Goal: Task Accomplishment & Management: Complete application form

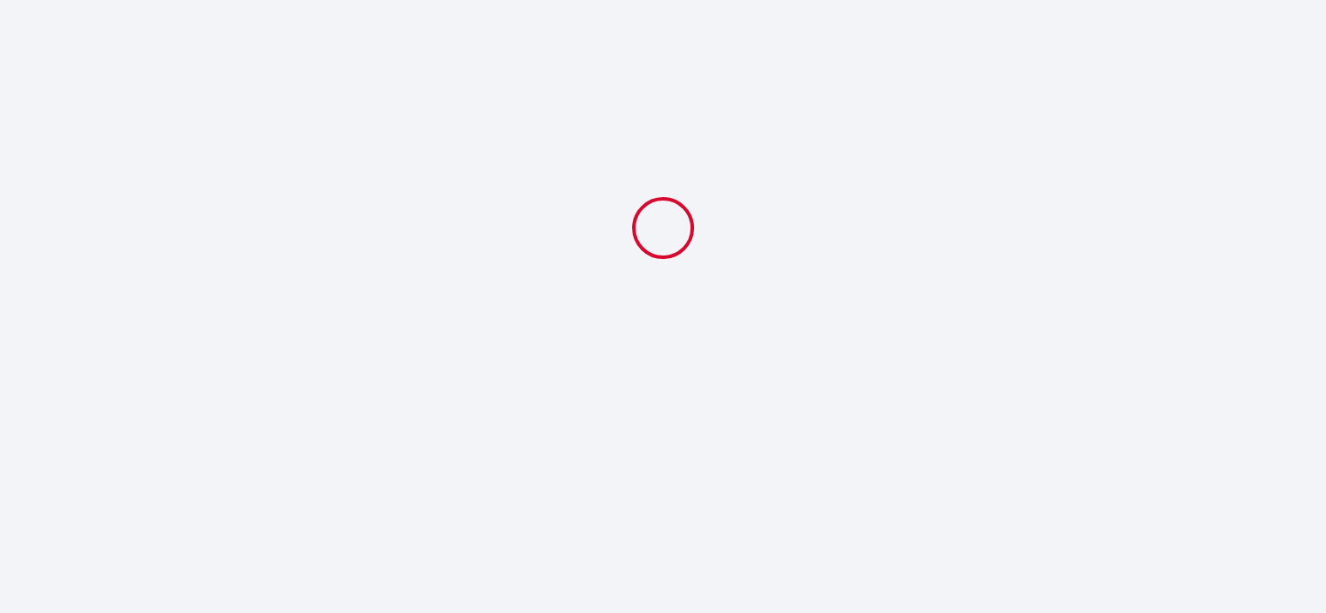
select select
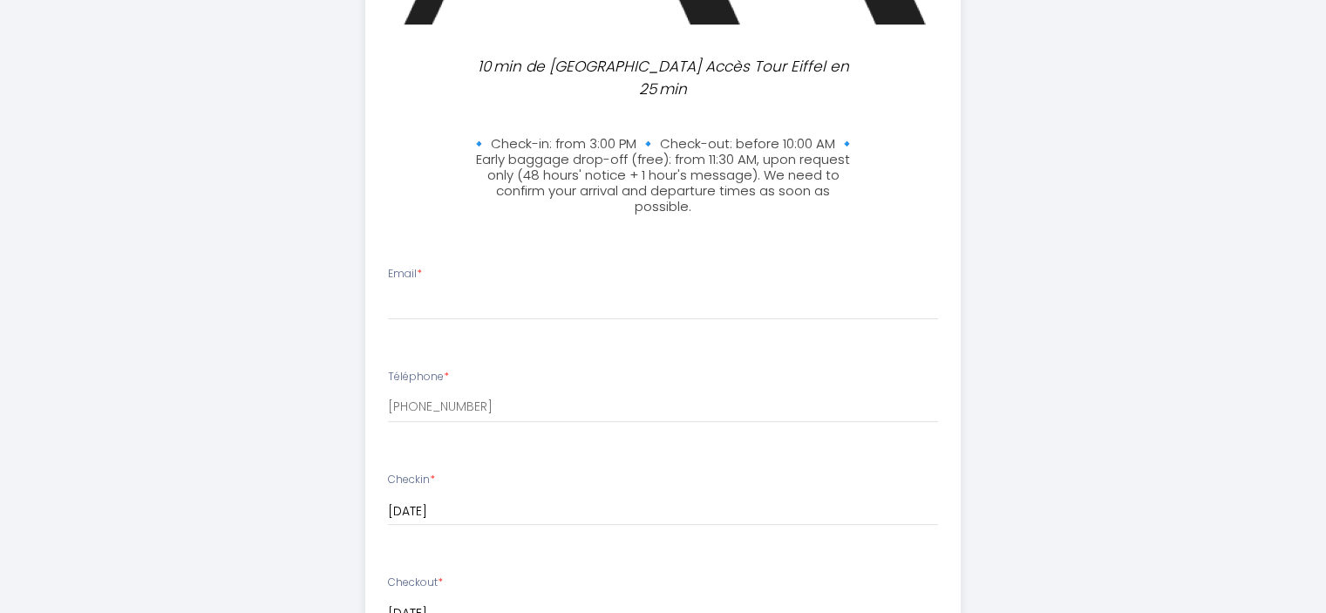
scroll to position [486, 0]
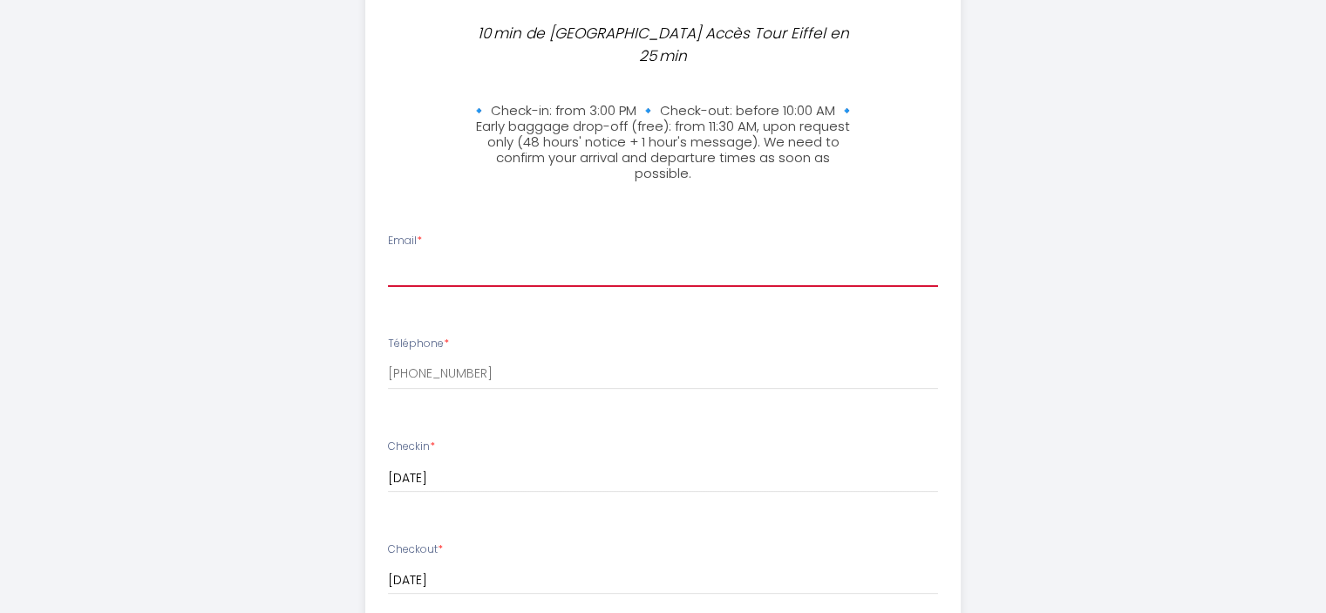
click at [500, 257] on input "Email *" at bounding box center [663, 270] width 550 height 31
type input "[PERSON_NAME][EMAIL_ADDRESS][DOMAIN_NAME]"
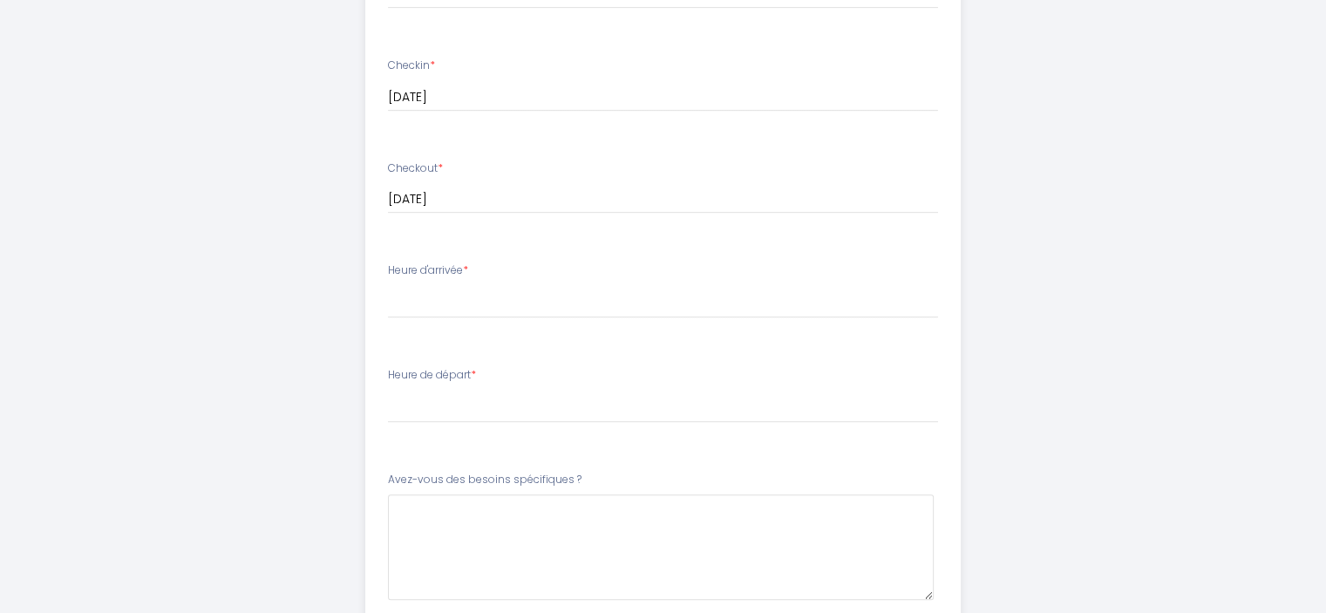
scroll to position [882, 0]
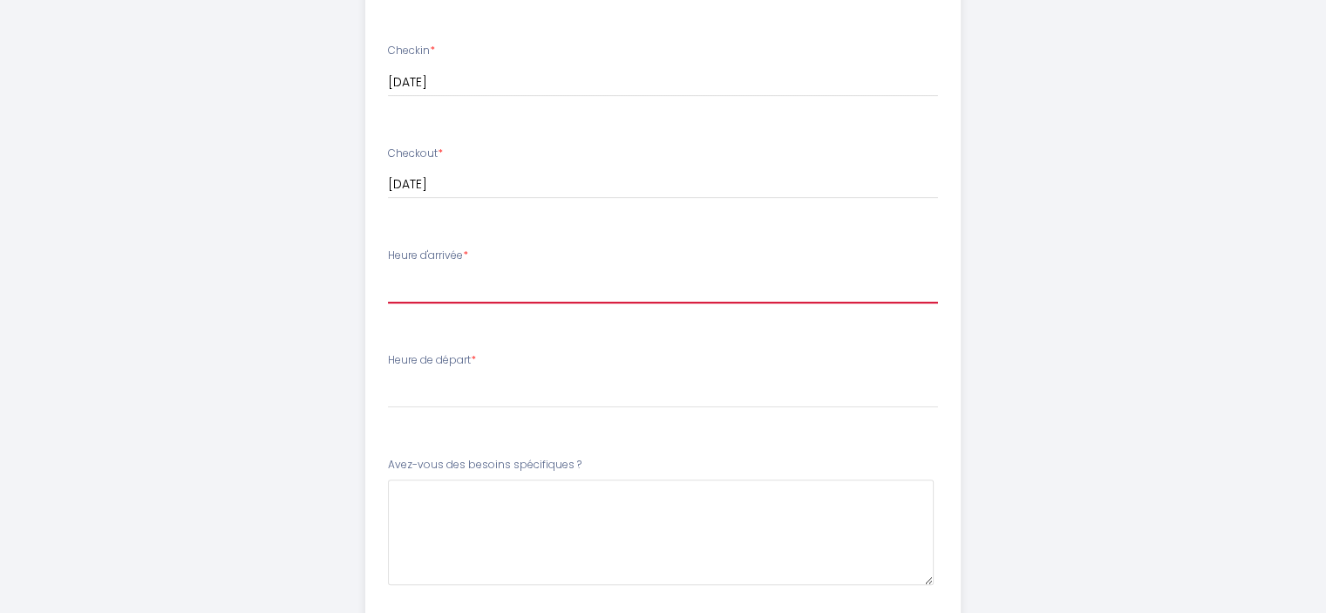
click at [481, 270] on select "10:30 11:00 11:30 12:00 12:30 13:00 13:30 14:00 14:30 15:00 15:30 16:00 16:30 1…" at bounding box center [663, 286] width 550 height 33
select select "20:30"
click at [388, 270] on select "10:30 11:00 11:30 12:00 12:30 13:00 13:30 14:00 14:30 15:00 15:30 16:00 16:30 1…" at bounding box center [663, 286] width 550 height 33
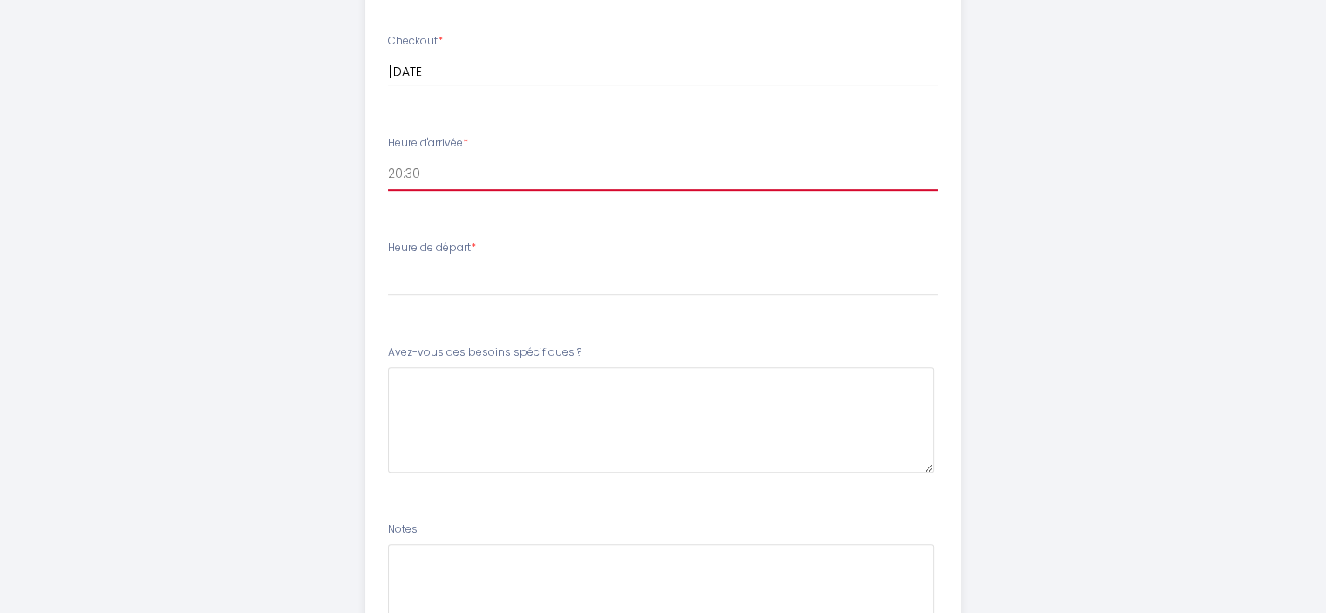
scroll to position [997, 0]
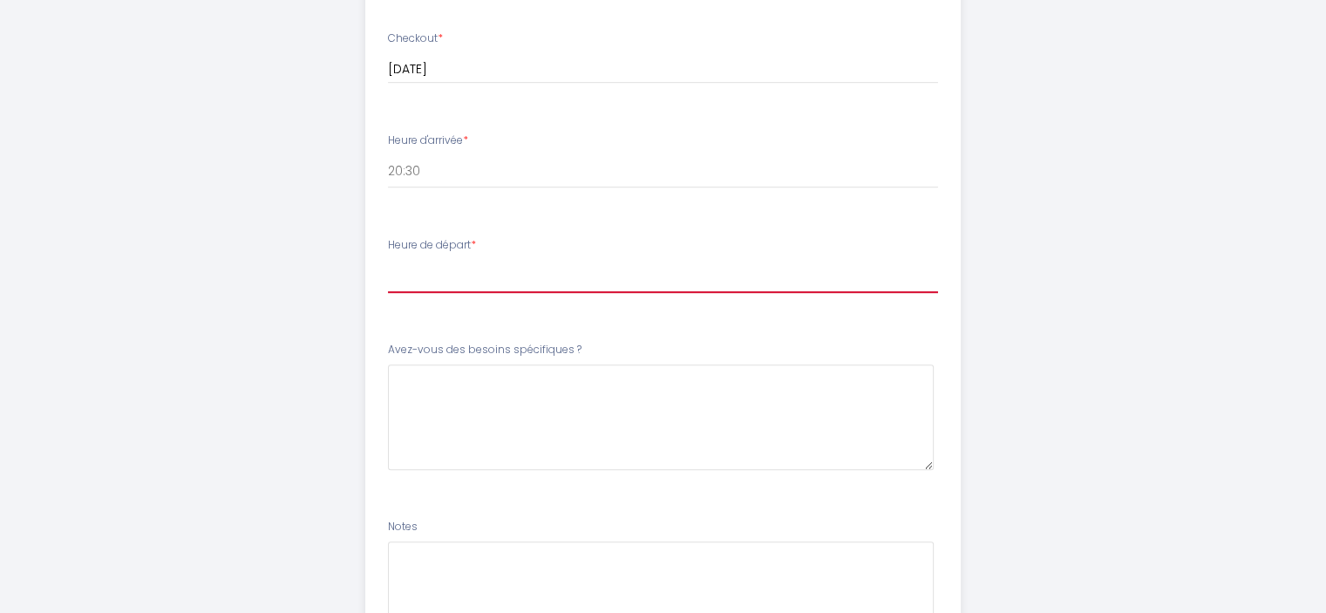
click at [460, 260] on select "00:00 00:30 01:00 01:30 02:00 02:30 03:00 03:30 04:00 04:30 05:00 05:30 06:00 0…" at bounding box center [663, 276] width 550 height 33
select select "09:30"
click at [388, 260] on select "00:00 00:30 01:00 01:30 02:00 02:30 03:00 03:30 04:00 04:30 05:00 05:30 06:00 0…" at bounding box center [663, 276] width 550 height 33
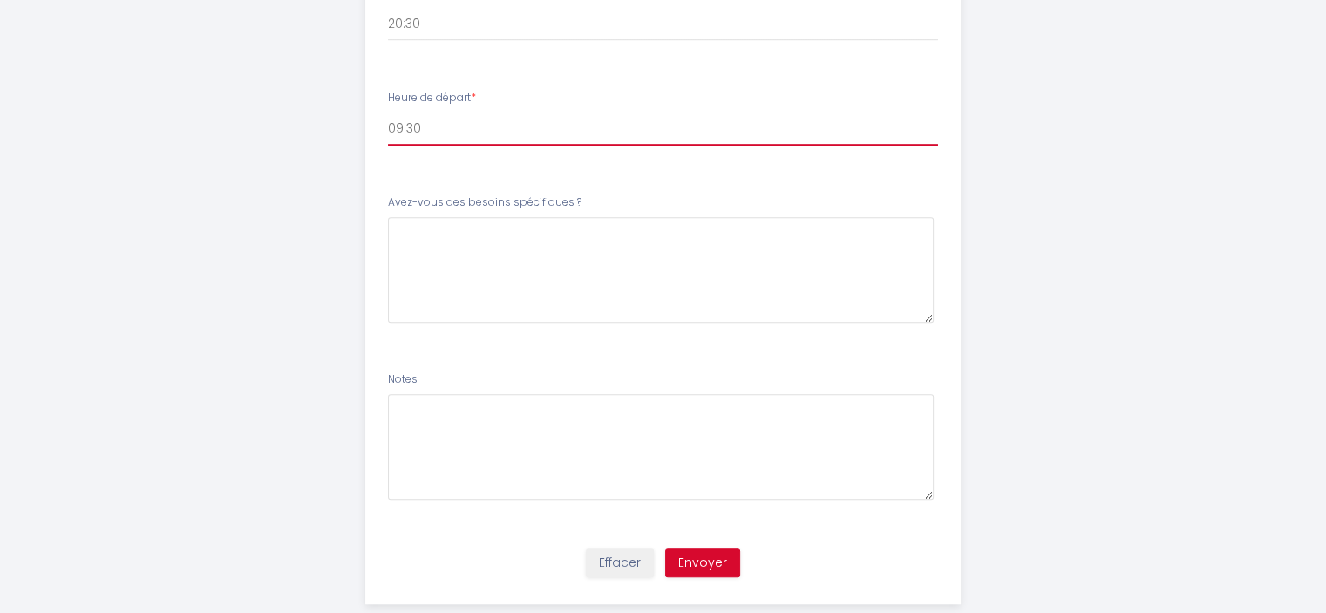
scroll to position [1155, 0]
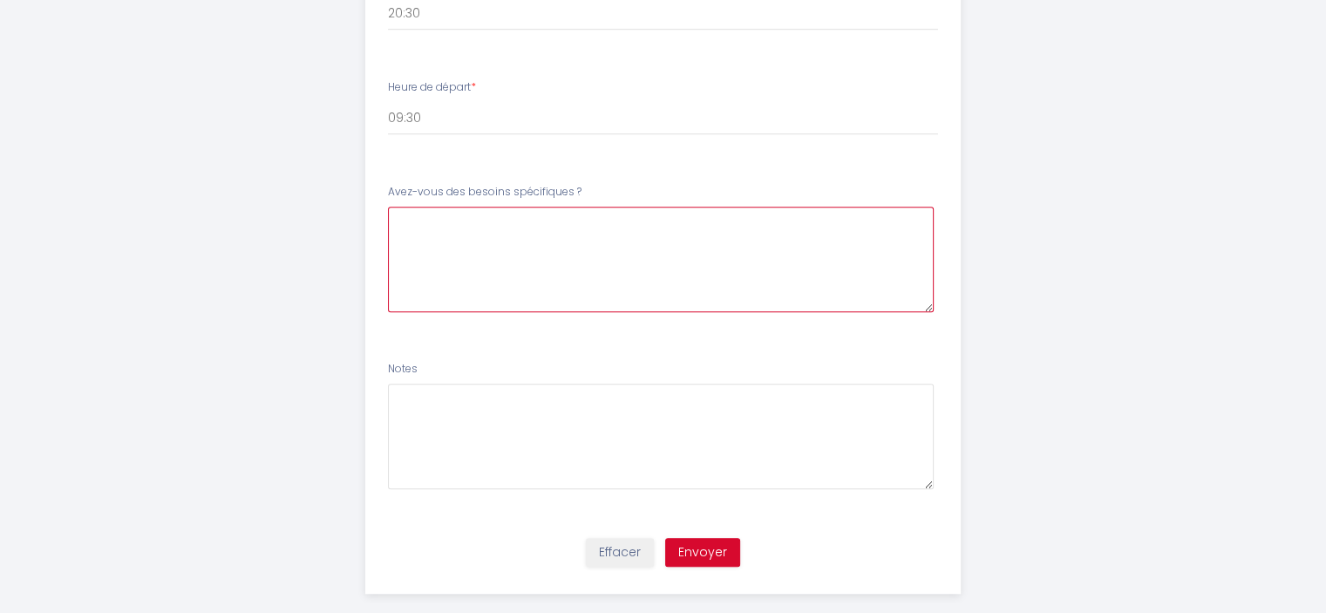
click at [716, 241] on \?6 at bounding box center [661, 260] width 546 height 106
type \?6 "RAS"
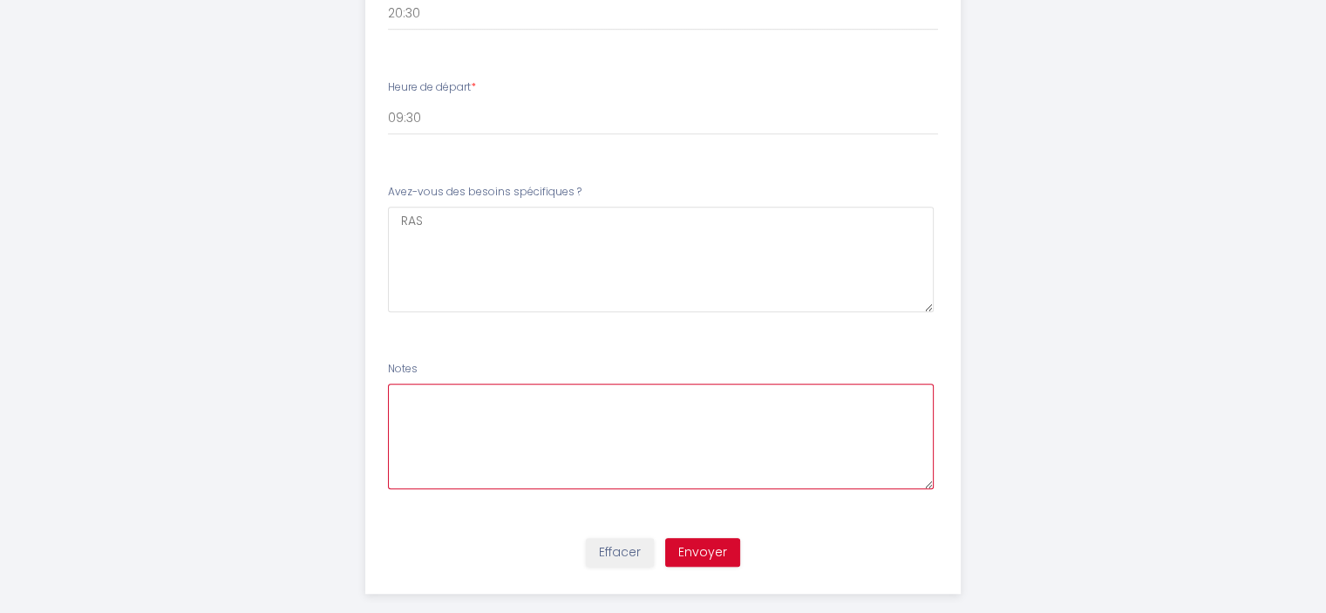
click at [754, 425] on textarea at bounding box center [661, 437] width 546 height 106
type textarea "RAS"
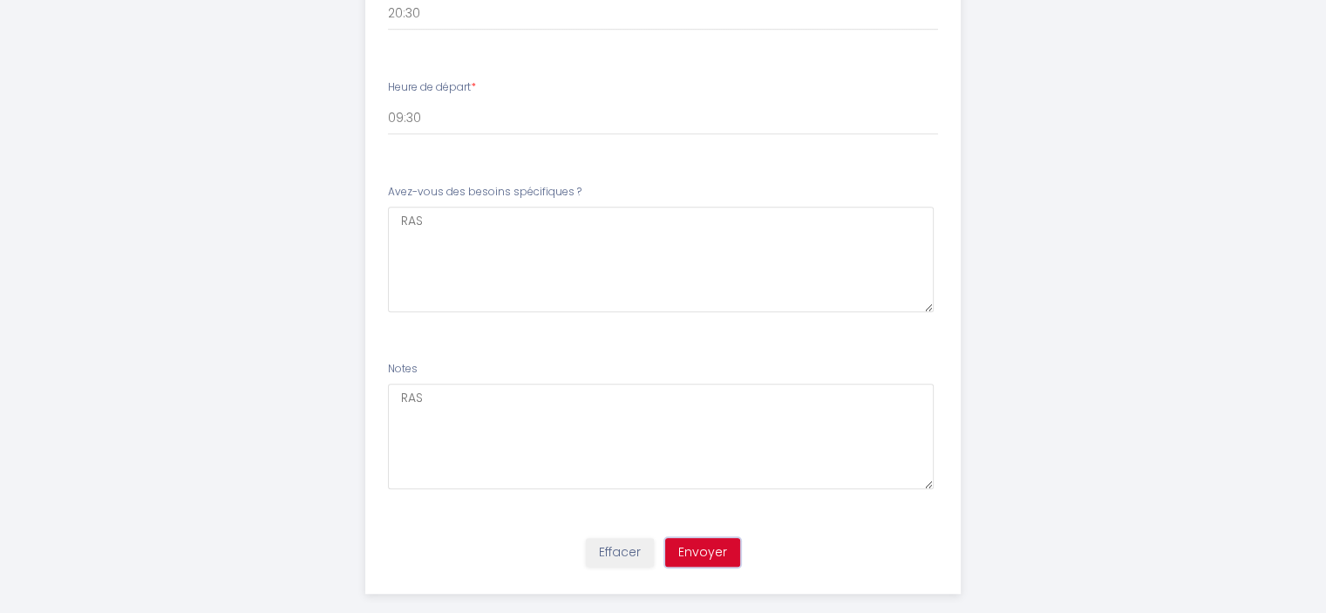
click at [713, 538] on button "Envoyer" at bounding box center [702, 553] width 75 height 30
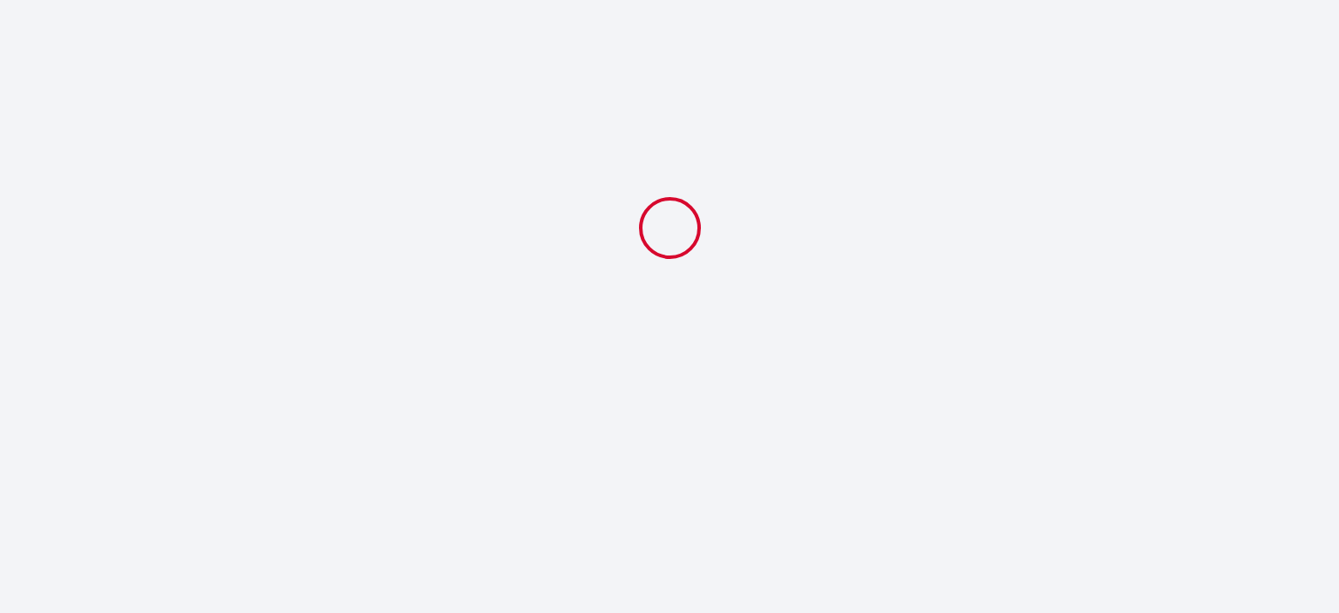
select select "20:30"
select select "09:30"
